Goal: Task Accomplishment & Management: Complete application form

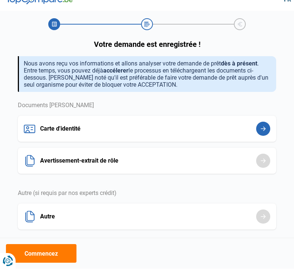
scroll to position [7, 0]
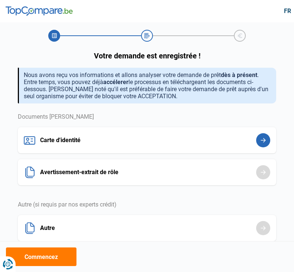
click at [64, 254] on button "Commencez" at bounding box center [41, 256] width 71 height 19
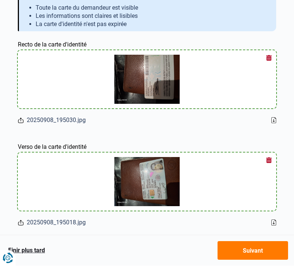
scroll to position [54, 0]
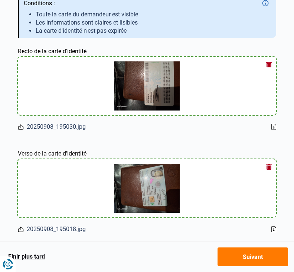
click at [252, 266] on button "Suivant" at bounding box center [253, 256] width 71 height 19
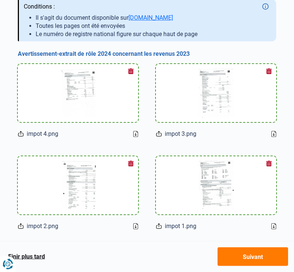
scroll to position [73, 0]
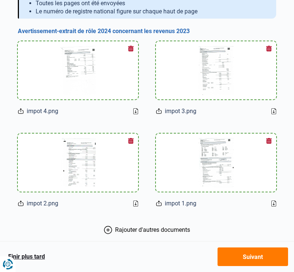
click at [225, 77] on img at bounding box center [216, 70] width 36 height 49
click at [225, 78] on img at bounding box center [216, 70] width 36 height 49
click at [259, 266] on button "Suivant" at bounding box center [253, 256] width 71 height 19
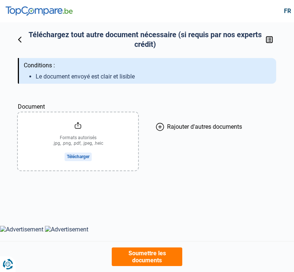
click at [158, 252] on button "Soumettre les documents" at bounding box center [147, 256] width 71 height 19
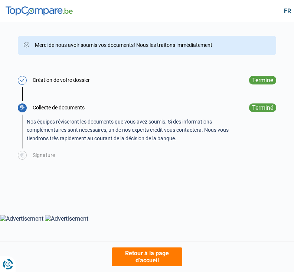
click at [260, 82] on div "Terminé" at bounding box center [262, 80] width 27 height 9
click at [263, 82] on div "Terminé" at bounding box center [262, 80] width 27 height 9
click at [257, 112] on div "Collecte de documents Nos équipes réviseront les documents que vous avez soumis…" at bounding box center [147, 127] width 259 height 48
click at [269, 84] on div "Terminé" at bounding box center [262, 80] width 27 height 9
click at [149, 46] on span "Merci de nous avoir soumis vos documents! Nous les traitons immédiatement" at bounding box center [124, 45] width 178 height 7
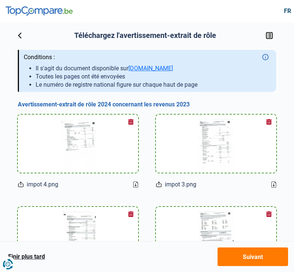
click at [203, 142] on img at bounding box center [216, 143] width 36 height 49
